Goal: Find specific page/section: Find specific page/section

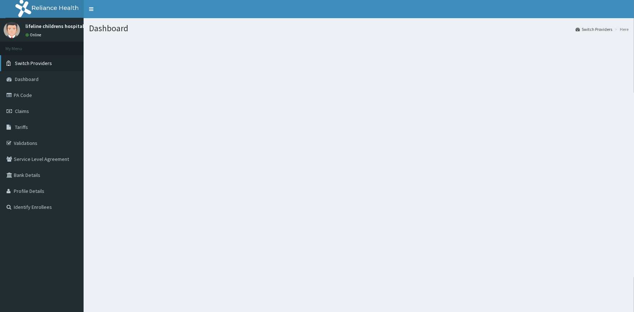
click at [48, 62] on span "Switch Providers" at bounding box center [33, 63] width 37 height 7
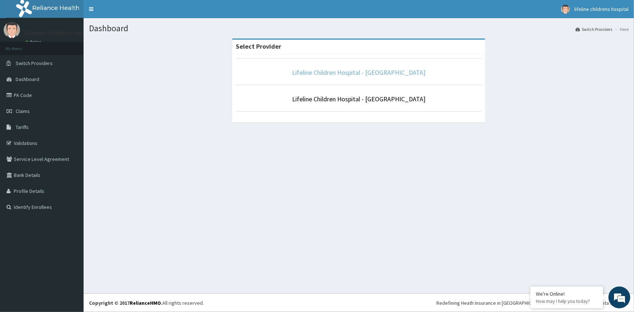
click at [355, 72] on link "Lifeline Children Hospital - [GEOGRAPHIC_DATA]" at bounding box center [358, 72] width 133 height 8
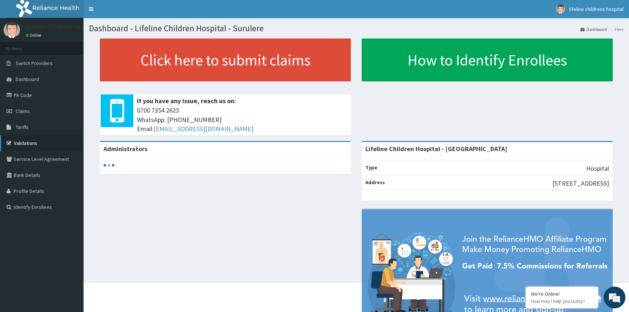
click at [43, 142] on link "Validations" at bounding box center [42, 143] width 84 height 16
